Goal: Task Accomplishment & Management: Manage account settings

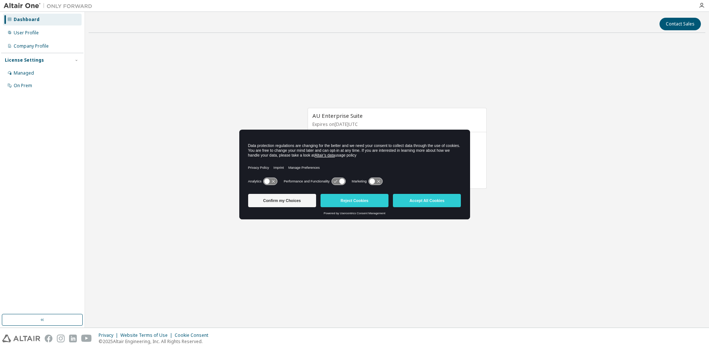
click at [602, 127] on div "AU Enterprise Suite Expires on [DATE] UTC 21 of 1500 ALTAIR UNITS USED View Lic…" at bounding box center [397, 152] width 617 height 227
click at [23, 33] on div "User Profile" at bounding box center [26, 33] width 25 height 6
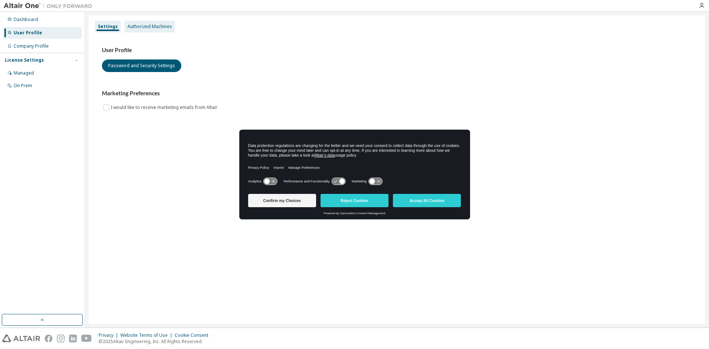
click at [143, 25] on div "Authorized Machines" at bounding box center [149, 27] width 45 height 6
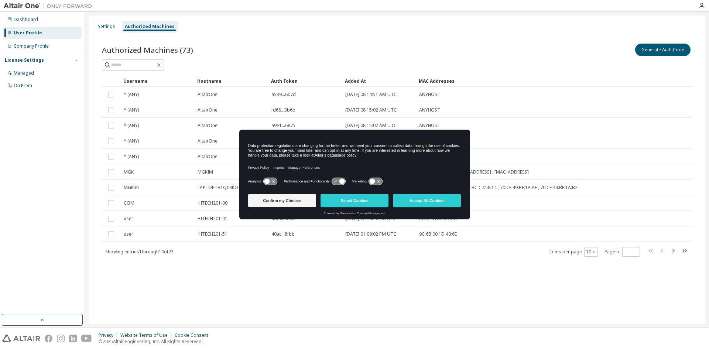
click at [674, 251] on icon "button" at bounding box center [673, 250] width 9 height 9
click at [674, 249] on icon "button" at bounding box center [673, 250] width 9 height 9
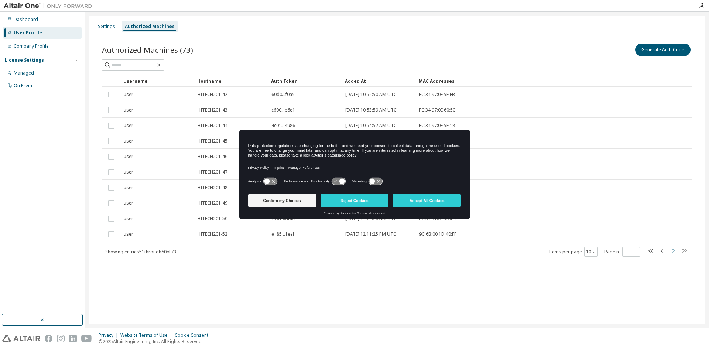
click at [674, 252] on icon "button" at bounding box center [674, 251] width 2 height 4
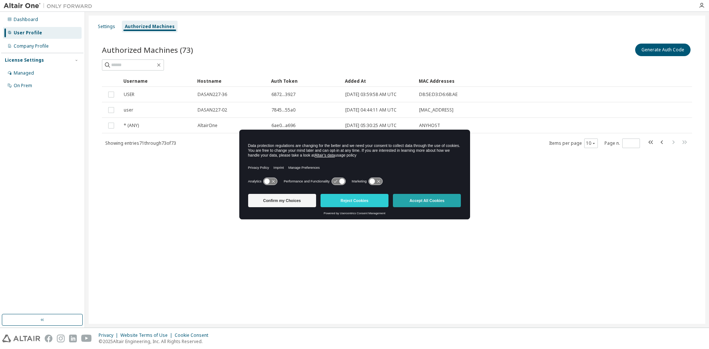
click at [435, 202] on button "Accept All Cookies" at bounding box center [427, 200] width 68 height 13
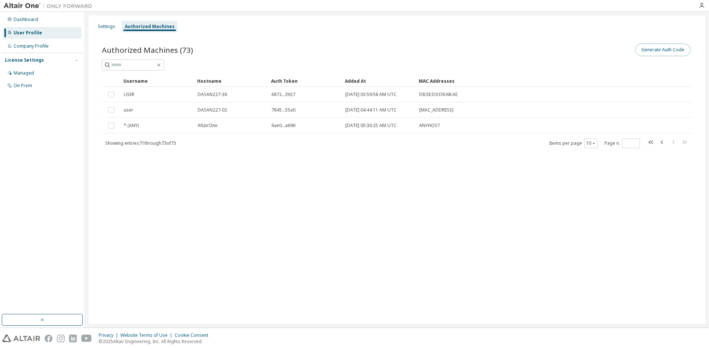
click at [667, 49] on button "Generate Auth Code" at bounding box center [663, 50] width 55 height 13
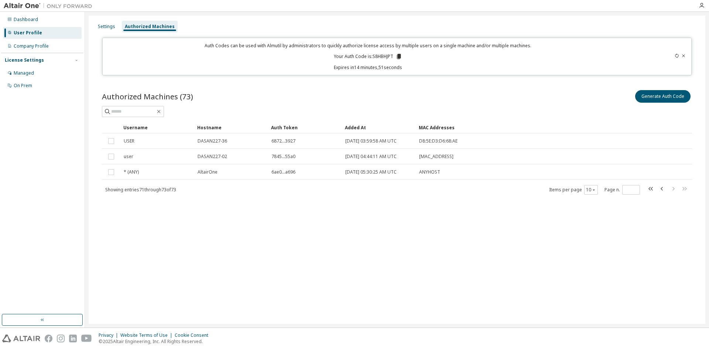
click at [400, 56] on icon at bounding box center [399, 56] width 4 height 5
click at [447, 258] on div "Settings Authorized Machines Auth Codes can be used with Almutil by administrat…" at bounding box center [397, 170] width 617 height 309
click at [524, 263] on div "Settings Authorized Machines Auth Codes can be used with Almutil by administrat…" at bounding box center [397, 170] width 617 height 309
click at [400, 58] on icon at bounding box center [399, 56] width 4 height 5
click at [401, 58] on icon at bounding box center [399, 56] width 4 height 5
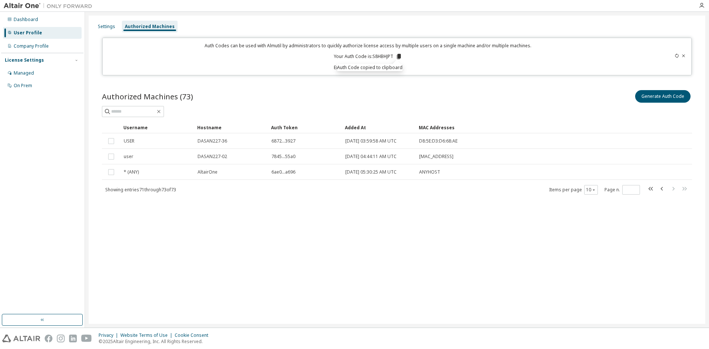
click at [356, 269] on div "Settings Authorized Machines Auth Codes can be used with Almutil by administrat…" at bounding box center [397, 170] width 617 height 309
click at [355, 290] on div "Settings Authorized Machines Auth Codes can be used with Almutil by administrat…" at bounding box center [397, 170] width 617 height 309
click at [479, 262] on div "Settings Authorized Machines Auth Codes can be used with Almutil by administrat…" at bounding box center [397, 170] width 617 height 309
click at [650, 189] on icon "button" at bounding box center [651, 188] width 9 height 9
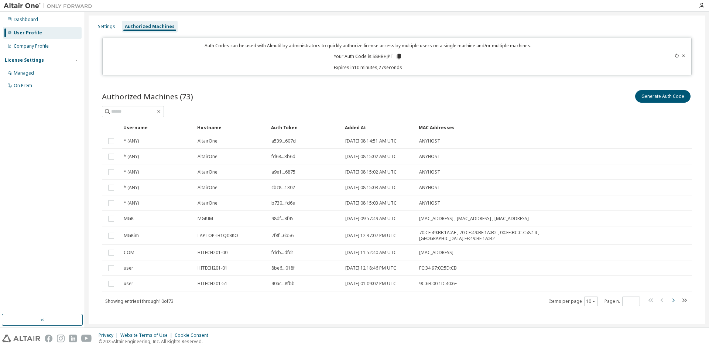
click at [671, 297] on icon "button" at bounding box center [673, 300] width 9 height 9
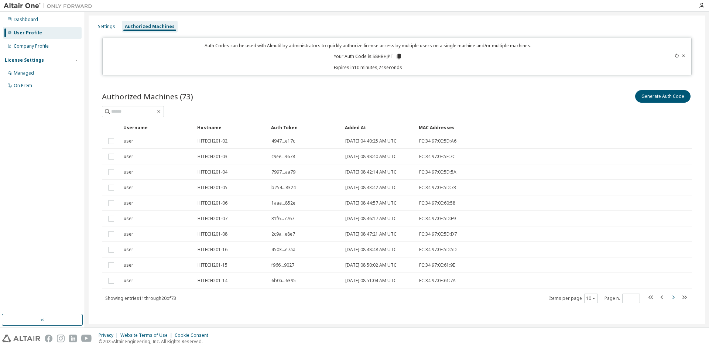
click at [671, 297] on icon "button" at bounding box center [673, 297] width 9 height 9
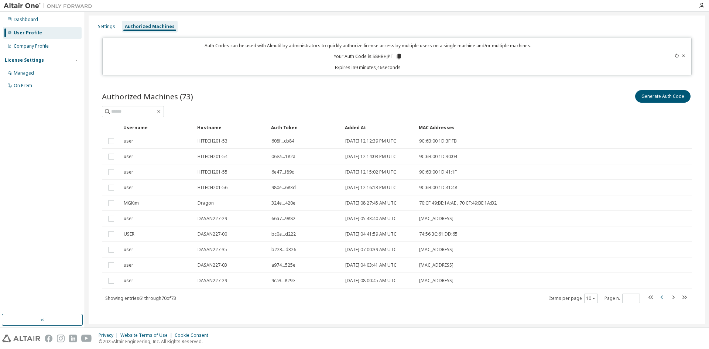
click at [658, 296] on icon "button" at bounding box center [662, 297] width 9 height 9
click at [671, 296] on icon "button" at bounding box center [673, 297] width 9 height 9
click at [672, 297] on icon "button" at bounding box center [673, 297] width 9 height 9
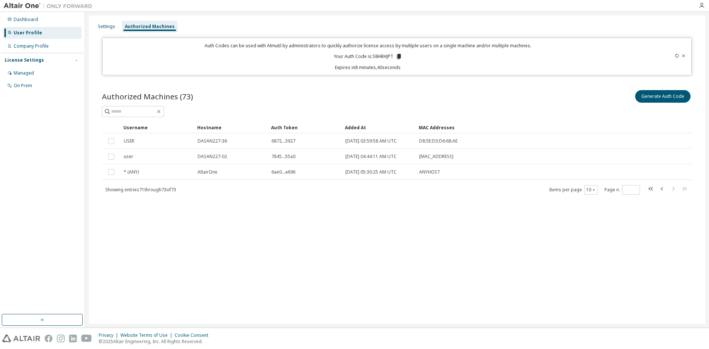
click at [662, 188] on icon "button" at bounding box center [662, 189] width 2 height 4
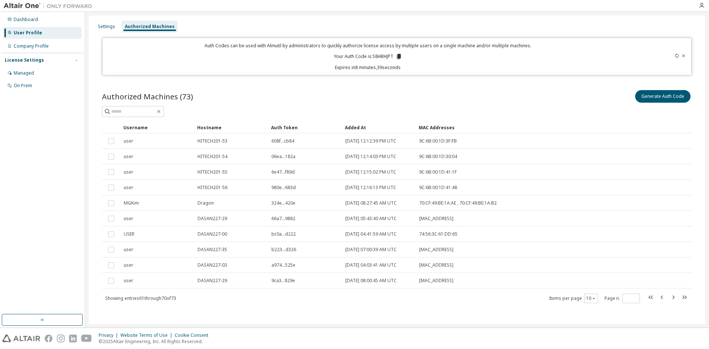
click at [670, 297] on icon "button" at bounding box center [673, 297] width 9 height 9
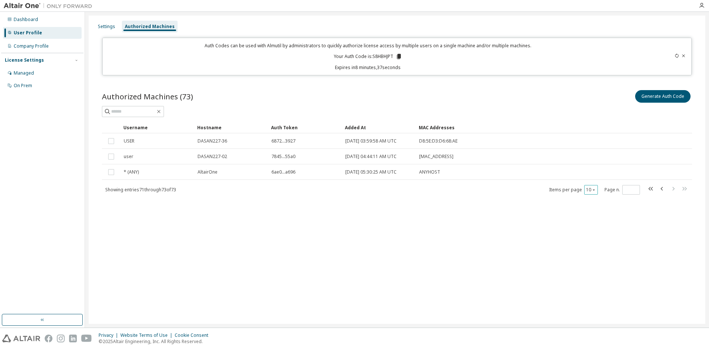
click at [593, 192] on button "10" at bounding box center [591, 190] width 10 height 6
click at [593, 191] on icon "button" at bounding box center [594, 190] width 4 height 4
click at [442, 232] on div "Settings Authorized Machines Auth Codes can be used with Almutil by administrat…" at bounding box center [397, 170] width 617 height 309
click at [351, 267] on div "Settings Authorized Machines Auth Codes can be used with Almutil by administrat…" at bounding box center [397, 170] width 617 height 309
click at [663, 193] on icon "button" at bounding box center [662, 188] width 9 height 9
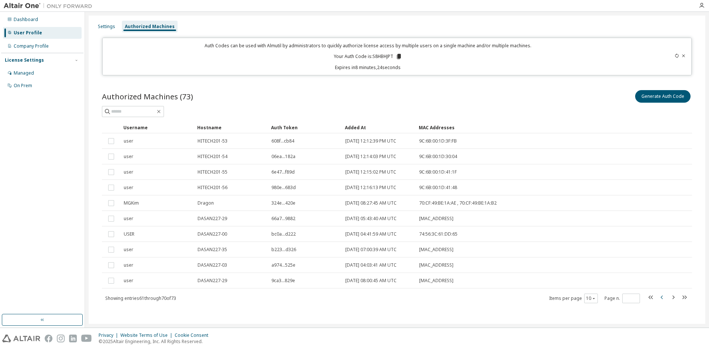
click at [658, 294] on icon "button" at bounding box center [662, 297] width 9 height 9
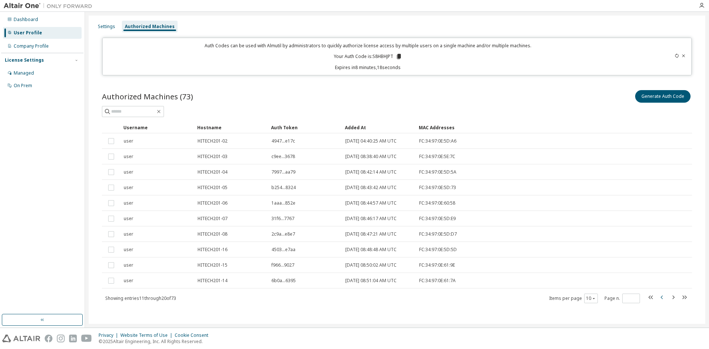
click at [658, 294] on icon "button" at bounding box center [662, 297] width 9 height 9
type input "*"
click at [146, 25] on div "Authorized Machines" at bounding box center [150, 27] width 50 height 6
click at [105, 29] on div "Settings" at bounding box center [106, 27] width 17 height 6
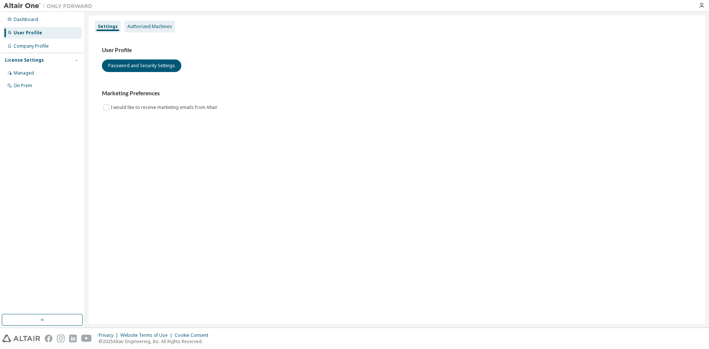
click at [154, 27] on div "Authorized Machines" at bounding box center [149, 27] width 45 height 6
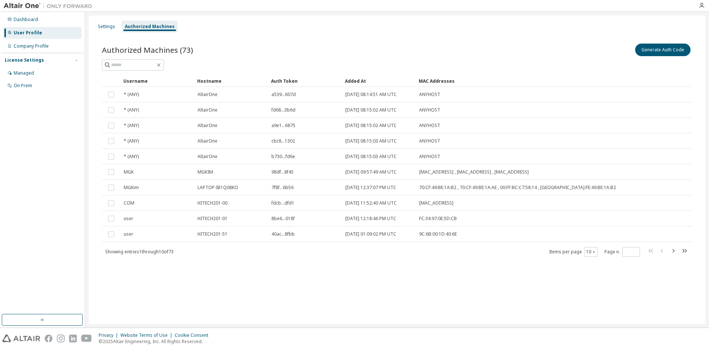
click at [470, 313] on div "Settings Authorized Machines Authorized Machines (73) Generate Auth Code Clear …" at bounding box center [397, 170] width 617 height 309
click at [435, 296] on div "Settings Authorized Machines Authorized Machines (73) Generate Auth Code Clear …" at bounding box center [397, 170] width 617 height 309
click at [674, 250] on icon "button" at bounding box center [674, 251] width 2 height 4
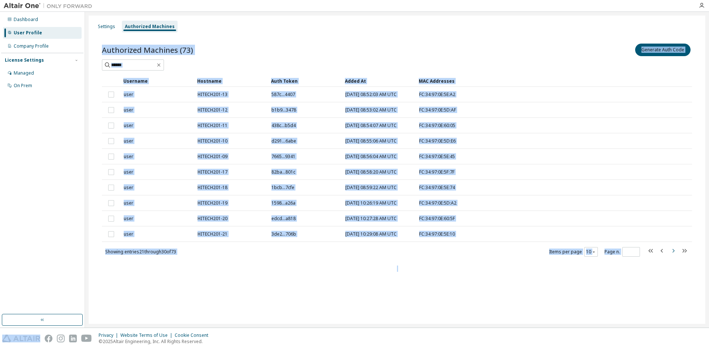
click at [674, 250] on icon "button" at bounding box center [674, 251] width 2 height 4
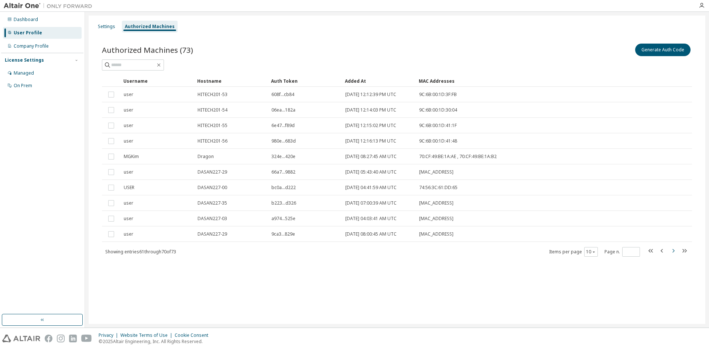
click at [673, 250] on icon "button" at bounding box center [673, 250] width 9 height 9
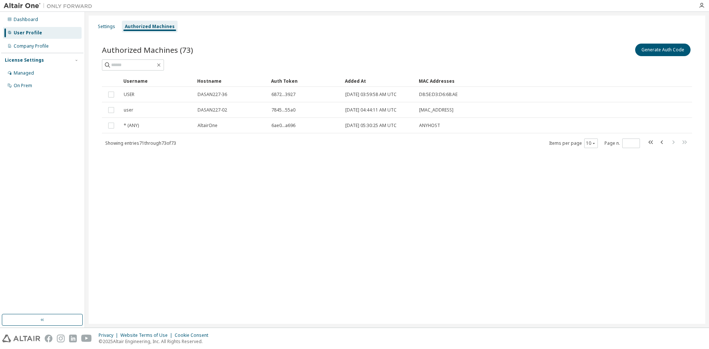
click at [418, 263] on div "Settings Authorized Machines Authorized Machines (73) Generate Auth Code Clear …" at bounding box center [397, 170] width 617 height 309
click at [661, 141] on icon "button" at bounding box center [662, 142] width 9 height 9
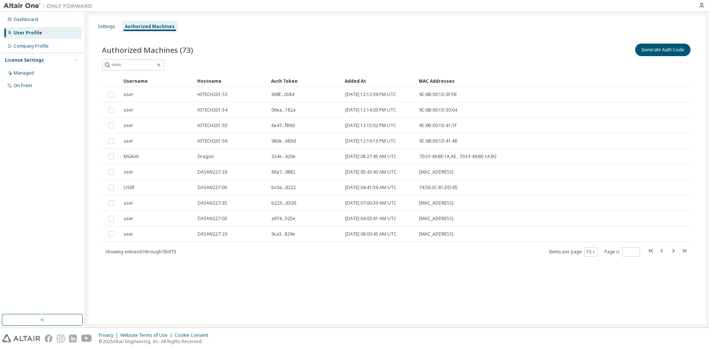
click at [356, 315] on div "Settings Authorized Machines Authorized Machines (73) Generate Auth Code Clear …" at bounding box center [397, 170] width 617 height 309
click at [673, 251] on icon "button" at bounding box center [673, 250] width 9 height 9
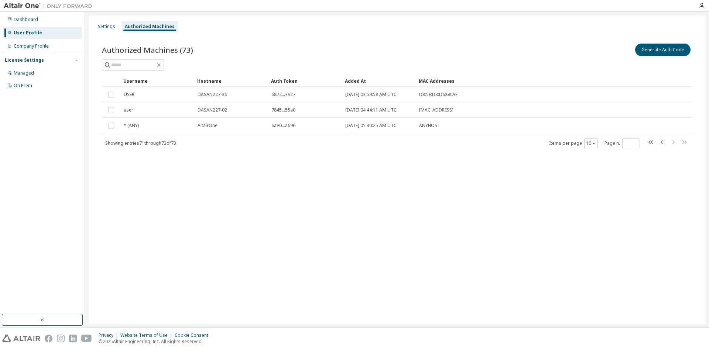
click at [663, 144] on icon "button" at bounding box center [662, 142] width 2 height 4
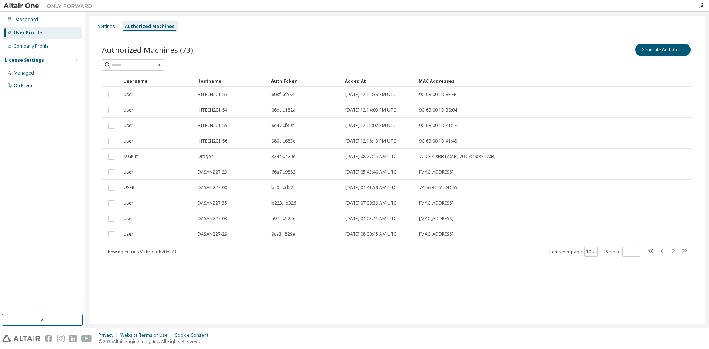
click at [465, 309] on div "Settings Authorized Machines Authorized Machines (73) Generate Auth Code Clear …" at bounding box center [397, 170] width 617 height 309
click at [384, 299] on div "Settings Authorized Machines Authorized Machines (73) Generate Auth Code Clear …" at bounding box center [397, 170] width 617 height 309
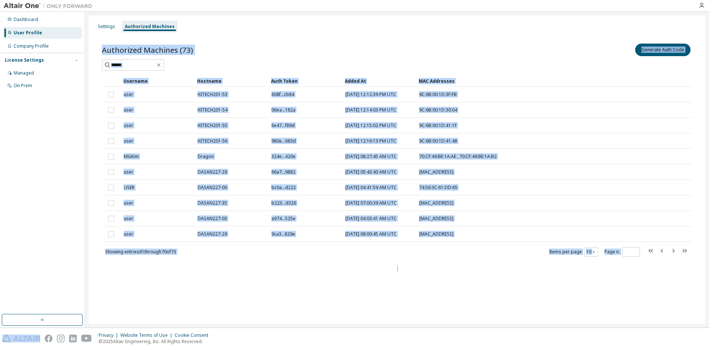
click at [384, 298] on div "Settings Authorized Machines Authorized Machines (73) Generate Auth Code Clear …" at bounding box center [397, 170] width 617 height 309
click at [385, 298] on div "Settings Authorized Machines Authorized Machines (73) Generate Auth Code Clear …" at bounding box center [397, 170] width 617 height 309
click at [386, 307] on div "Settings Authorized Machines Authorized Machines (73) Generate Auth Code Clear …" at bounding box center [397, 170] width 617 height 309
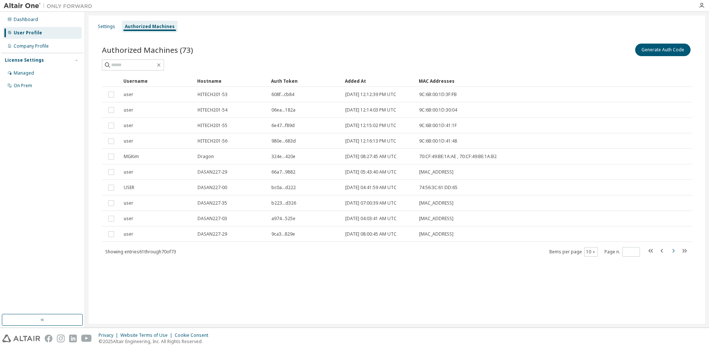
click at [672, 251] on icon "button" at bounding box center [673, 250] width 9 height 9
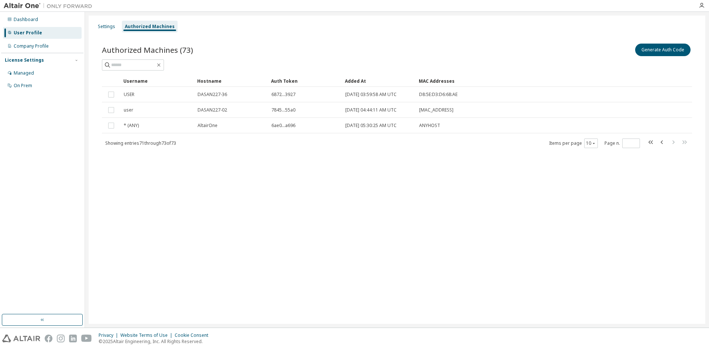
click at [553, 251] on div "Settings Authorized Machines Authorized Machines (73) Generate Auth Code Clear …" at bounding box center [397, 170] width 617 height 309
click at [661, 141] on icon "button" at bounding box center [662, 142] width 9 height 9
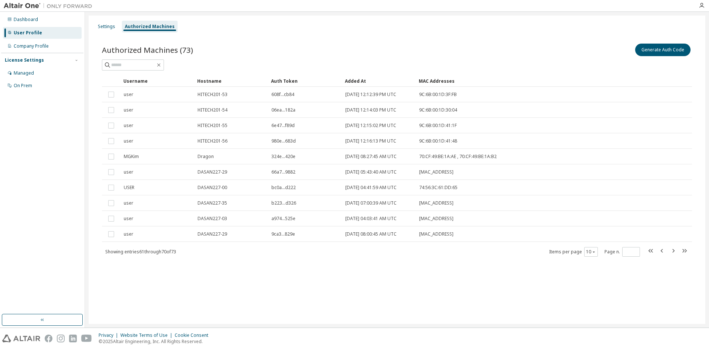
click at [345, 288] on div "Settings Authorized Machines Authorized Machines (73) Generate Auth Code Clear …" at bounding box center [397, 170] width 617 height 309
click at [674, 251] on icon "button" at bounding box center [673, 250] width 9 height 9
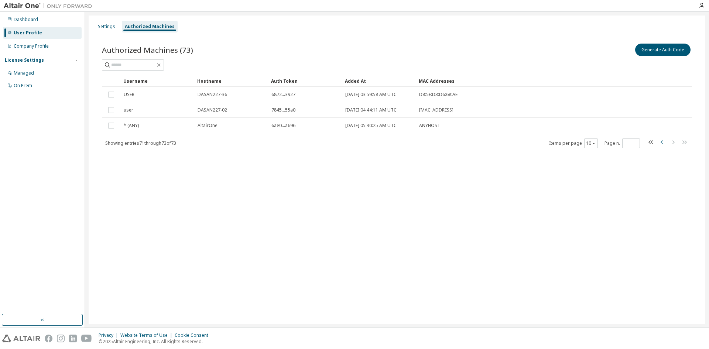
click at [663, 142] on icon "button" at bounding box center [662, 142] width 2 height 4
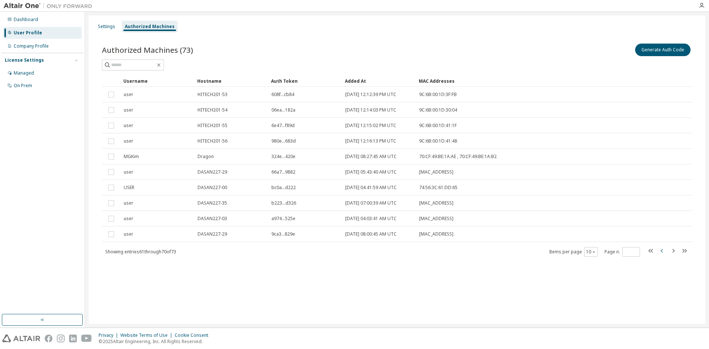
click at [663, 142] on tr "user HITECH201-56 980e...683d [DATE] 12:16:13 PM UTC 9C:6B:00:1D:41:48" at bounding box center [397, 141] width 590 height 16
click at [318, 291] on div "Settings Authorized Machines Authorized Machines (73) Generate Auth Code Clear …" at bounding box center [397, 170] width 617 height 309
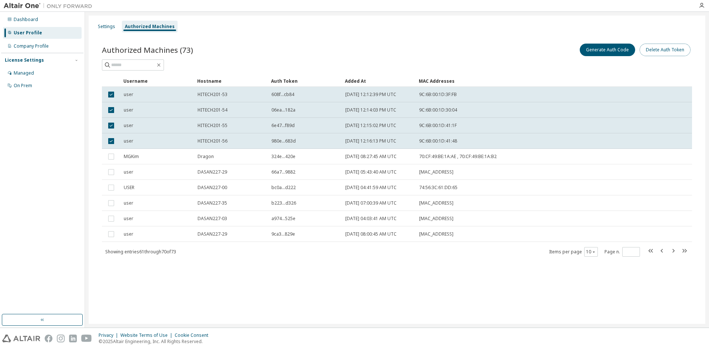
click at [657, 51] on button "Delete Auth Token" at bounding box center [665, 50] width 51 height 13
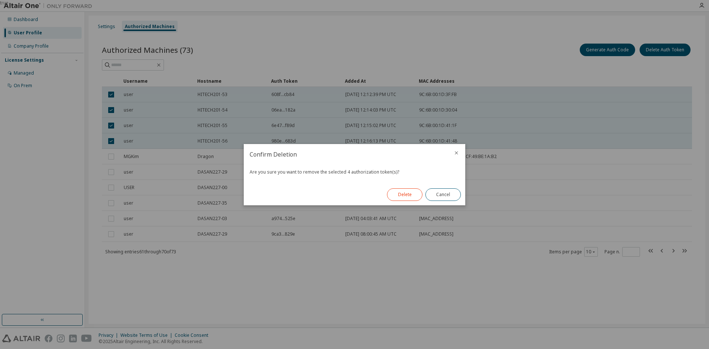
click at [409, 194] on button "Delete" at bounding box center [404, 194] width 35 height 13
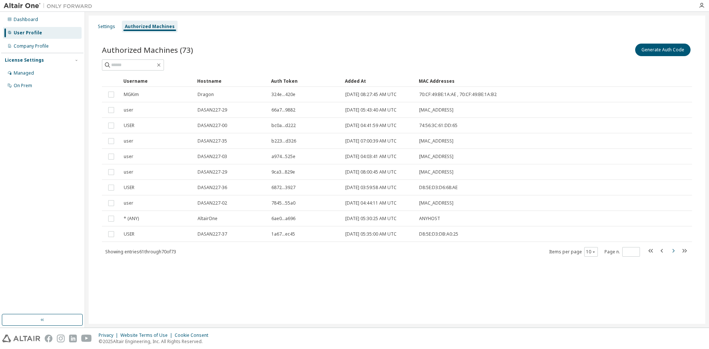
click at [673, 250] on icon "button" at bounding box center [673, 250] width 9 height 9
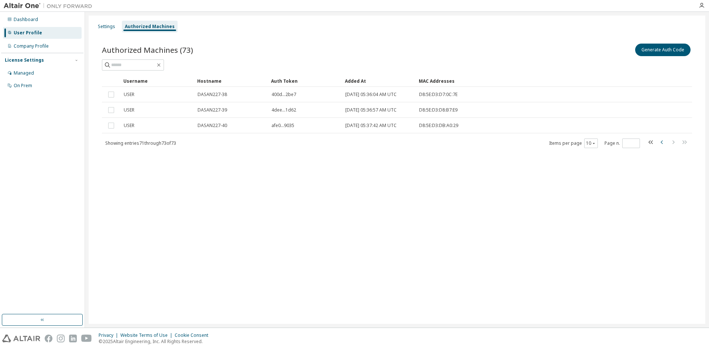
click at [661, 140] on icon "button" at bounding box center [662, 142] width 9 height 9
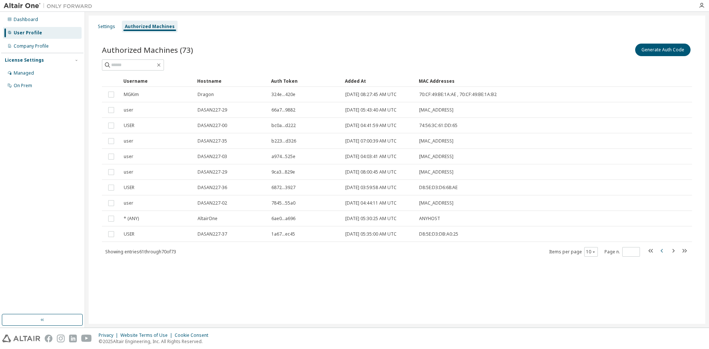
click at [661, 250] on icon "button" at bounding box center [662, 250] width 9 height 9
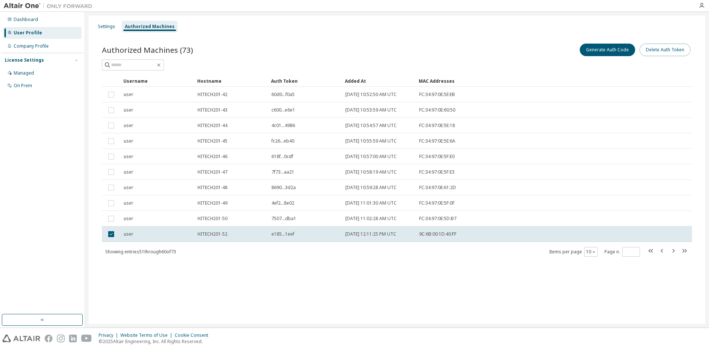
click at [660, 47] on button "Delete Auth Token" at bounding box center [665, 50] width 51 height 13
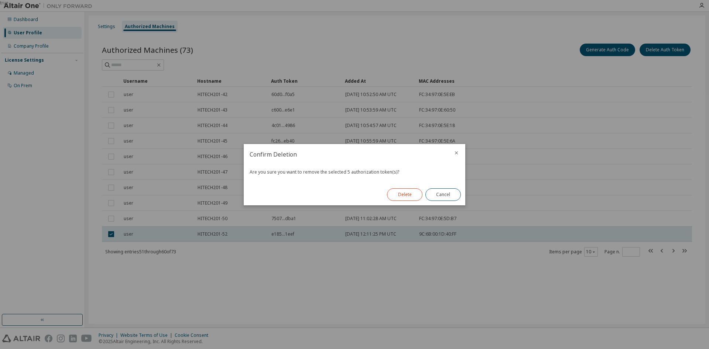
click at [398, 193] on button "Delete" at bounding box center [404, 194] width 35 height 13
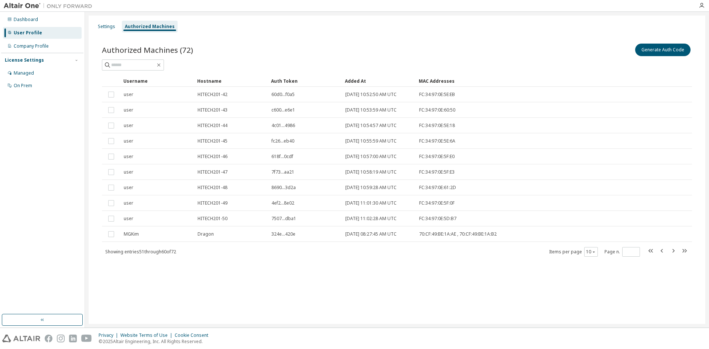
click at [482, 304] on div "Settings Authorized Machines Authorized Machines (72) Generate Auth Code Clear …" at bounding box center [397, 170] width 617 height 309
click at [440, 302] on div "Settings Authorized Machines Authorized Machines (72) Generate Auth Code Clear …" at bounding box center [397, 170] width 617 height 309
click at [661, 249] on icon "button" at bounding box center [662, 250] width 9 height 9
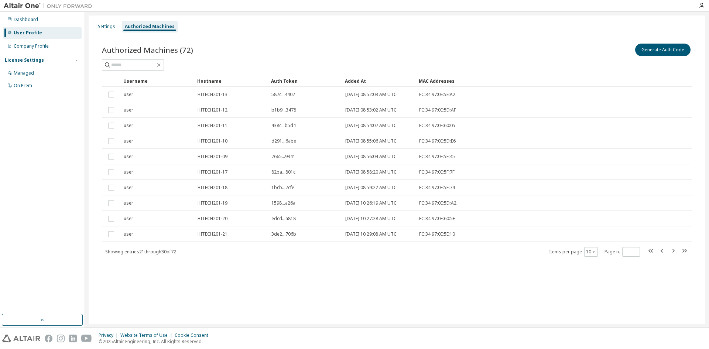
click at [661, 249] on icon "button" at bounding box center [662, 250] width 9 height 9
click at [675, 251] on icon "button" at bounding box center [674, 251] width 2 height 4
click at [673, 250] on icon "button" at bounding box center [673, 250] width 9 height 9
click at [673, 250] on icon "button" at bounding box center [674, 251] width 2 height 4
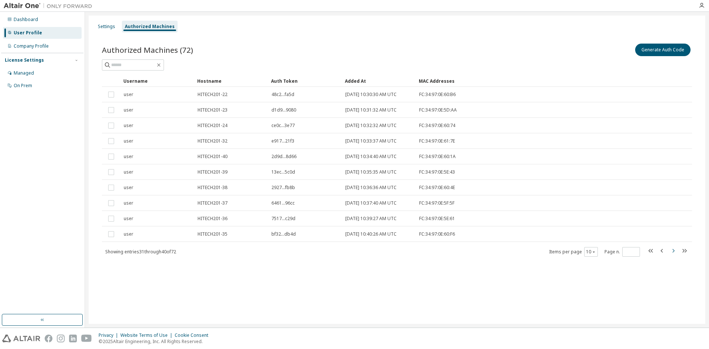
click at [673, 250] on icon "button" at bounding box center [674, 251] width 2 height 4
type input "*"
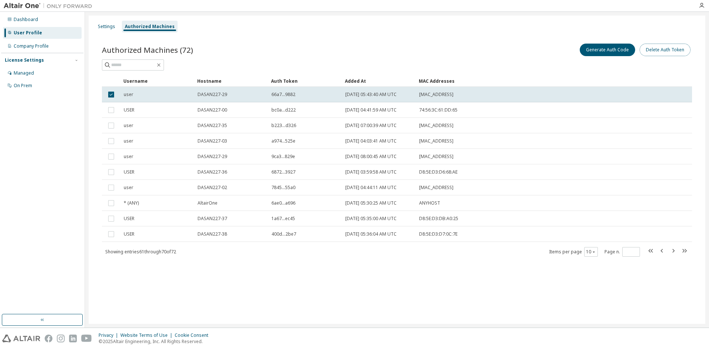
click at [665, 50] on button "Delete Auth Token" at bounding box center [665, 50] width 51 height 13
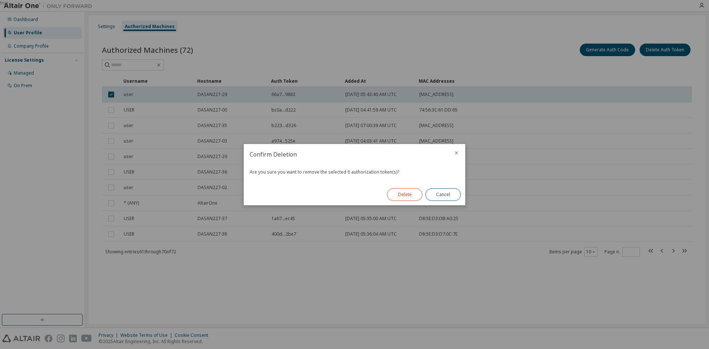
click at [417, 194] on button "Delete" at bounding box center [404, 194] width 35 height 13
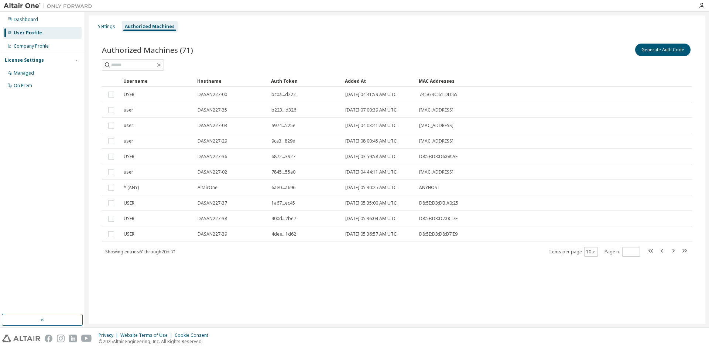
click at [263, 299] on div "Settings Authorized Machines Authorized Machines (71) Generate Auth Code Clear …" at bounding box center [397, 170] width 617 height 309
click at [262, 290] on div "Settings Authorized Machines Authorized Machines (71) Generate Auth Code Clear …" at bounding box center [397, 170] width 617 height 309
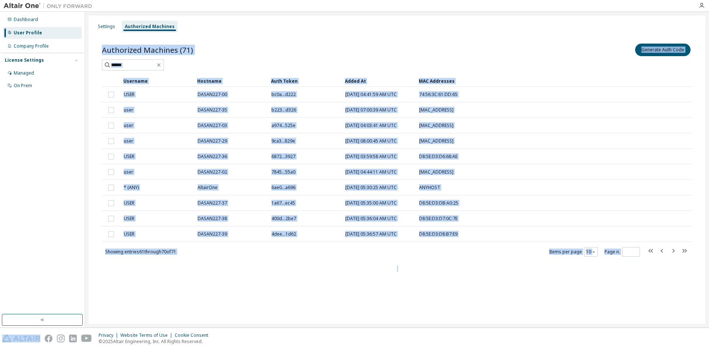
click at [262, 290] on div "Settings Authorized Machines Authorized Machines (71) Generate Auth Code Clear …" at bounding box center [397, 170] width 617 height 309
